Goal: Task Accomplishment & Management: Manage account settings

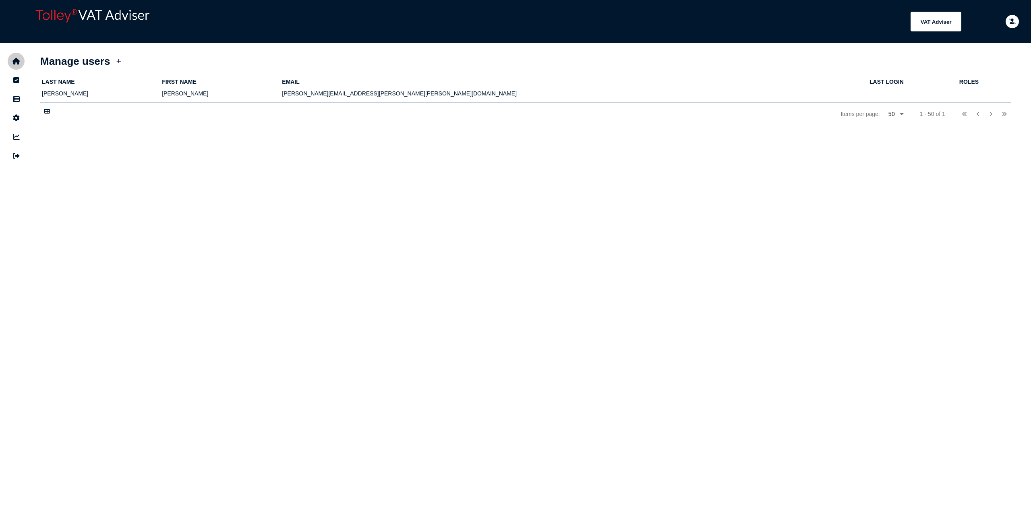
click at [17, 61] on icon "navigate application pages" at bounding box center [16, 61] width 8 height 0
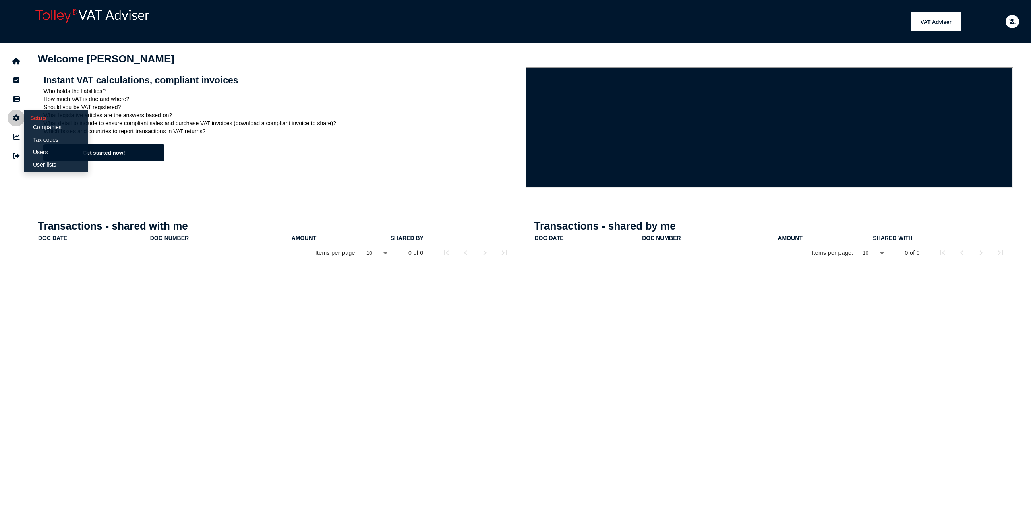
click at [14, 118] on icon "navigate application pages" at bounding box center [16, 118] width 7 height 0
click at [42, 154] on link "Users" at bounding box center [56, 152] width 62 height 11
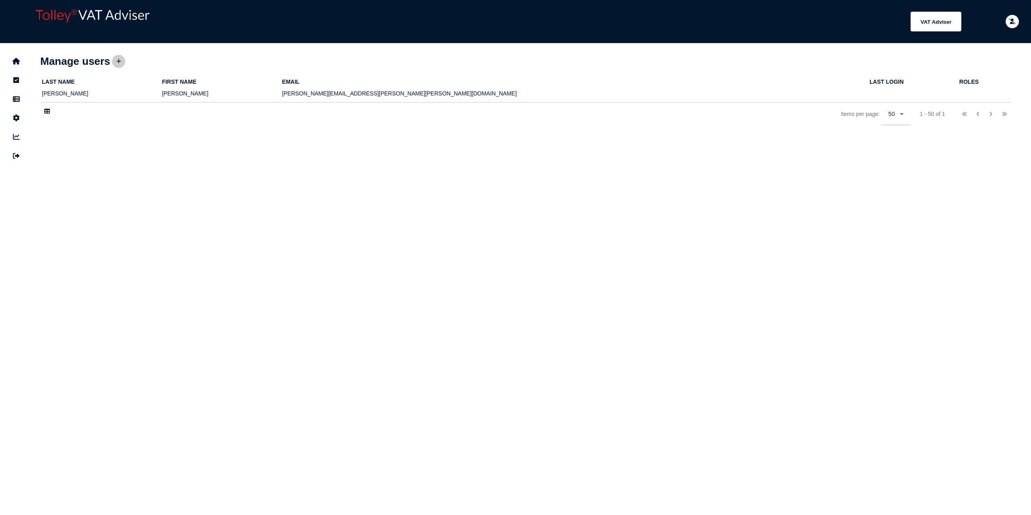
click at [122, 62] on button at bounding box center [118, 61] width 13 height 13
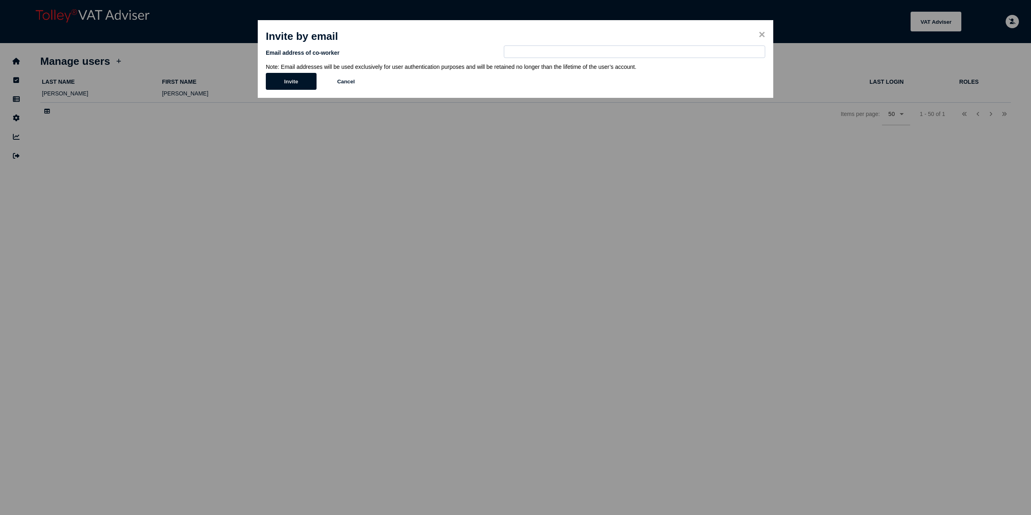
click at [304, 79] on button "Invite" at bounding box center [291, 81] width 51 height 17
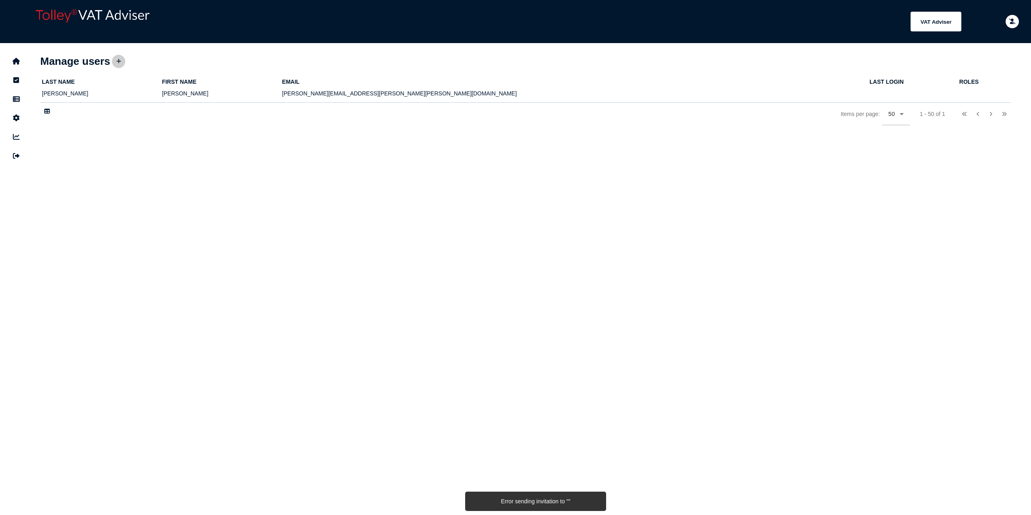
click at [120, 63] on icon at bounding box center [118, 61] width 5 height 5
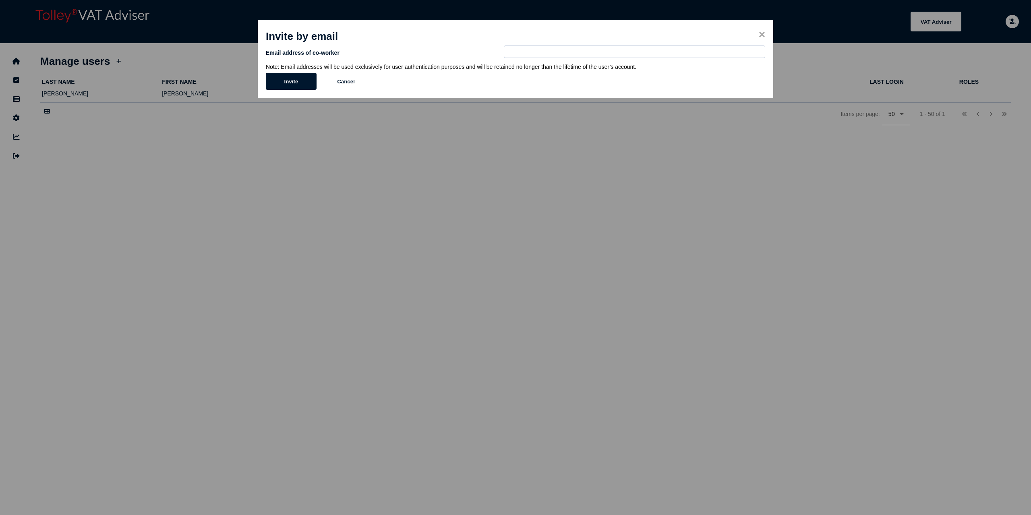
click at [587, 59] on div "Email address of co-worker" at bounding box center [515, 53] width 499 height 16
click at [587, 52] on input "email" at bounding box center [634, 51] width 261 height 12
type input "*"
type input "**********"
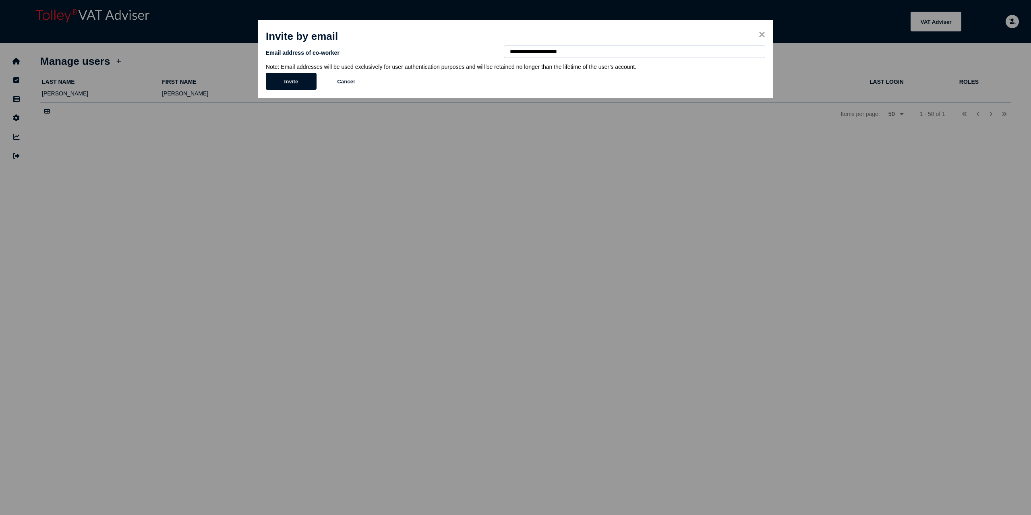
click at [277, 83] on button "Invite" at bounding box center [291, 81] width 51 height 17
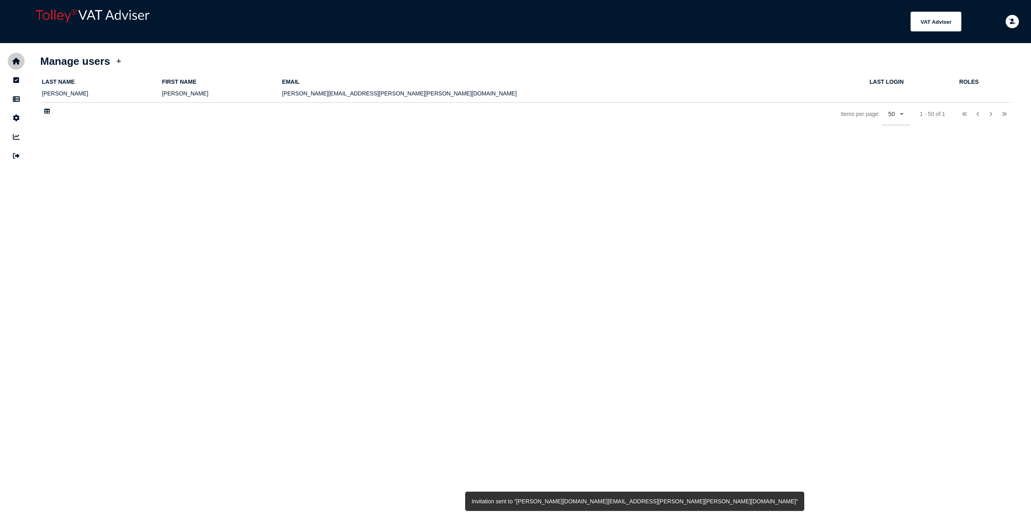
click at [18, 61] on icon "navigate application pages" at bounding box center [16, 61] width 8 height 0
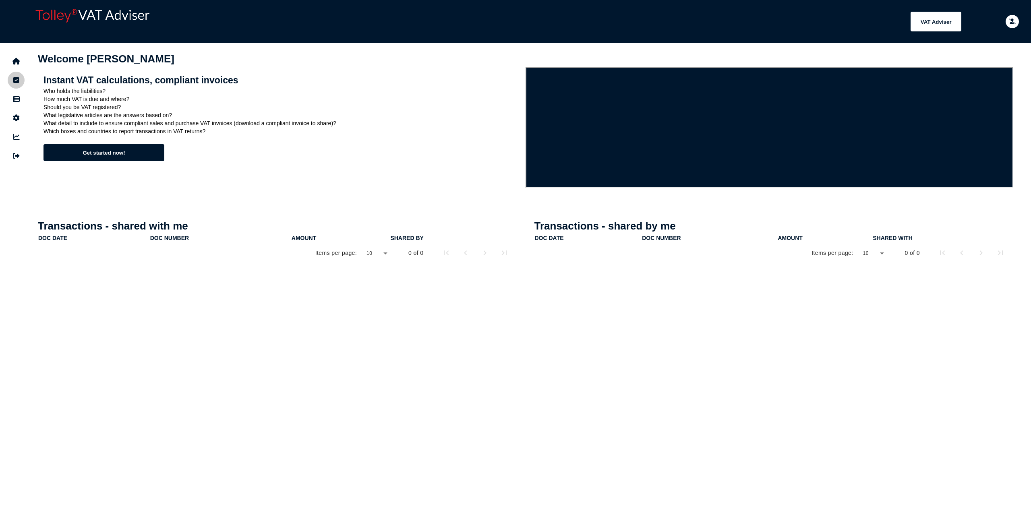
click at [21, 74] on button "navigate application pages" at bounding box center [16, 80] width 17 height 17
select select "**********"
select select "********"
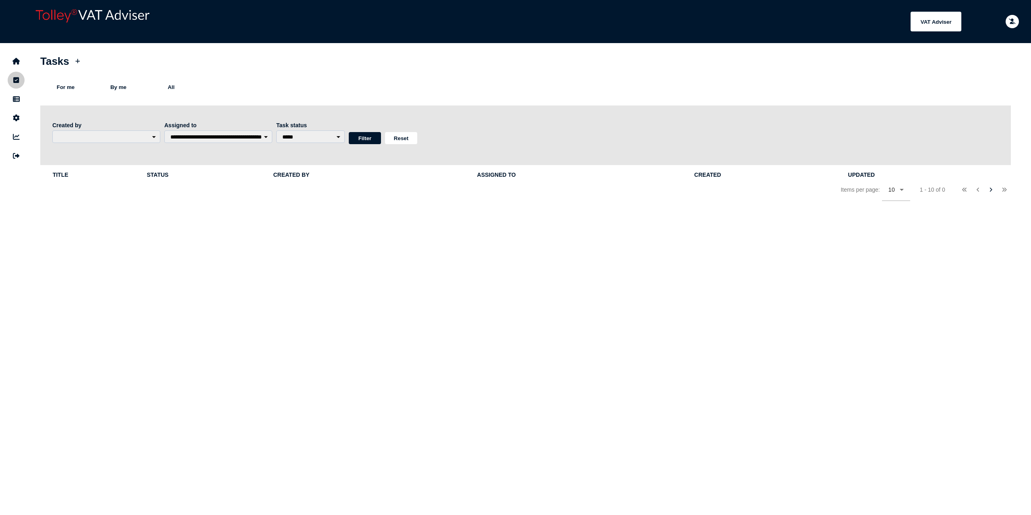
click at [16, 88] on button "navigate application pages" at bounding box center [16, 80] width 17 height 17
click at [14, 99] on icon "navigate application pages" at bounding box center [16, 99] width 7 height 0
click at [14, 80] on icon "navigate application pages" at bounding box center [16, 80] width 6 height 0
click at [17, 62] on icon "navigate application pages" at bounding box center [16, 61] width 8 height 0
